Goal: Task Accomplishment & Management: Use online tool/utility

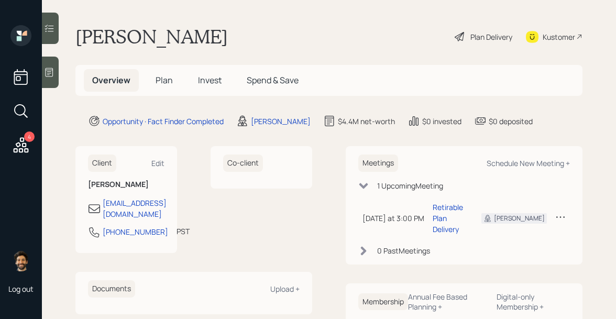
click at [548, 32] on div "Kustomer" at bounding box center [559, 36] width 32 height 11
click at [158, 83] on span "Plan" at bounding box center [164, 80] width 17 height 12
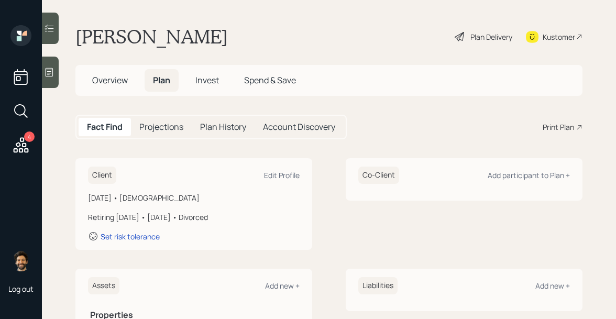
click at [113, 83] on span "Overview" at bounding box center [110, 80] width 36 height 12
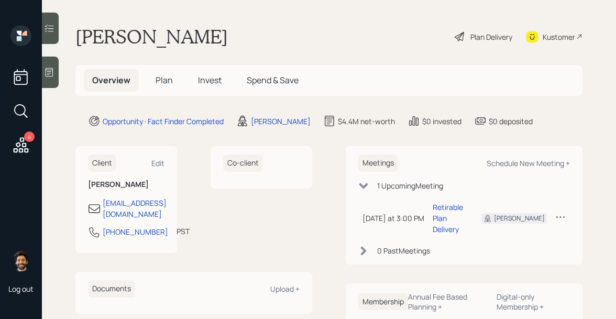
click at [168, 81] on span "Plan" at bounding box center [164, 80] width 17 height 12
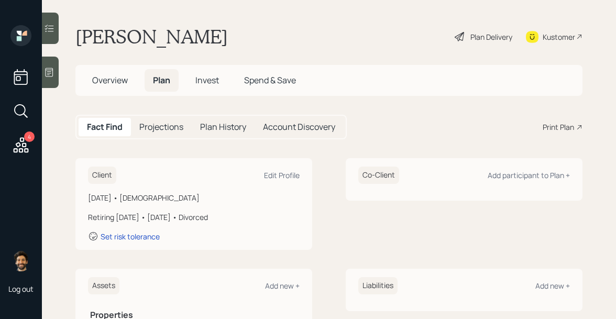
click at [212, 78] on span "Invest" at bounding box center [207, 80] width 24 height 12
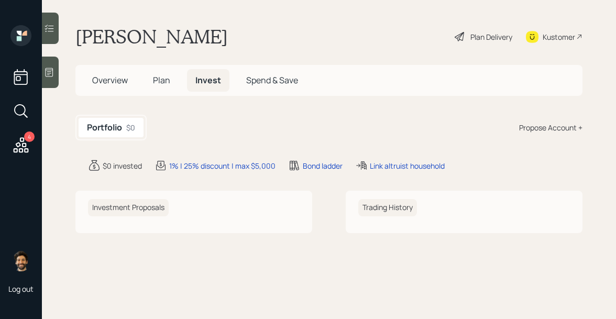
click at [172, 78] on h5 "Plan" at bounding box center [162, 80] width 34 height 23
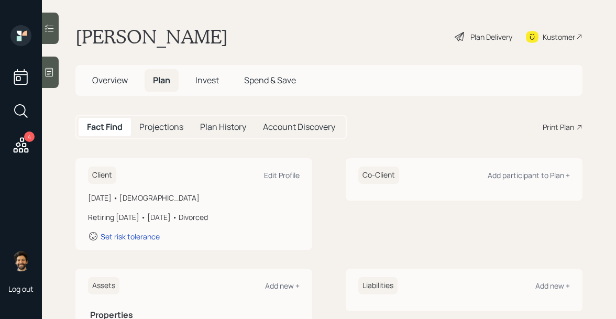
click at [120, 82] on span "Overview" at bounding box center [110, 80] width 36 height 12
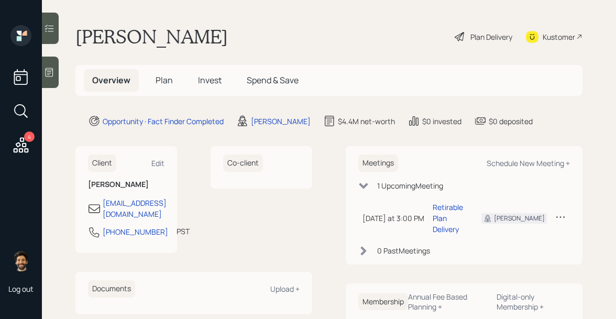
click at [162, 82] on span "Plan" at bounding box center [164, 80] width 17 height 12
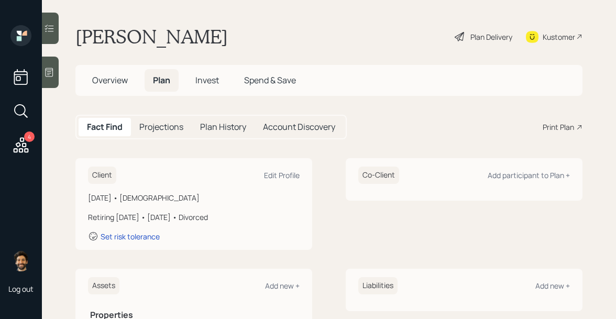
click at [569, 34] on div "Kustomer" at bounding box center [559, 36] width 32 height 11
click at [107, 85] on span "Overview" at bounding box center [110, 80] width 36 height 12
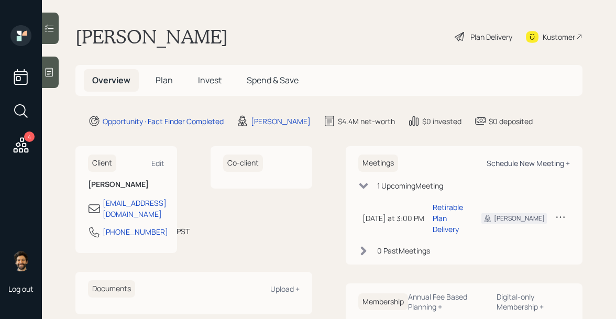
click at [521, 162] on div "Schedule New Meeting +" at bounding box center [528, 163] width 83 height 10
select select "f14b762f-c7c2-4b89-9227-8fa891345eea"
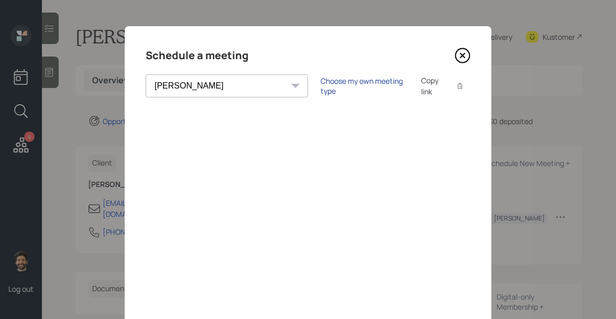
click at [321, 87] on div "Choose my own meeting type" at bounding box center [365, 86] width 88 height 20
click at [461, 58] on icon at bounding box center [463, 56] width 16 height 16
